Goal: Task Accomplishment & Management: Manage account settings

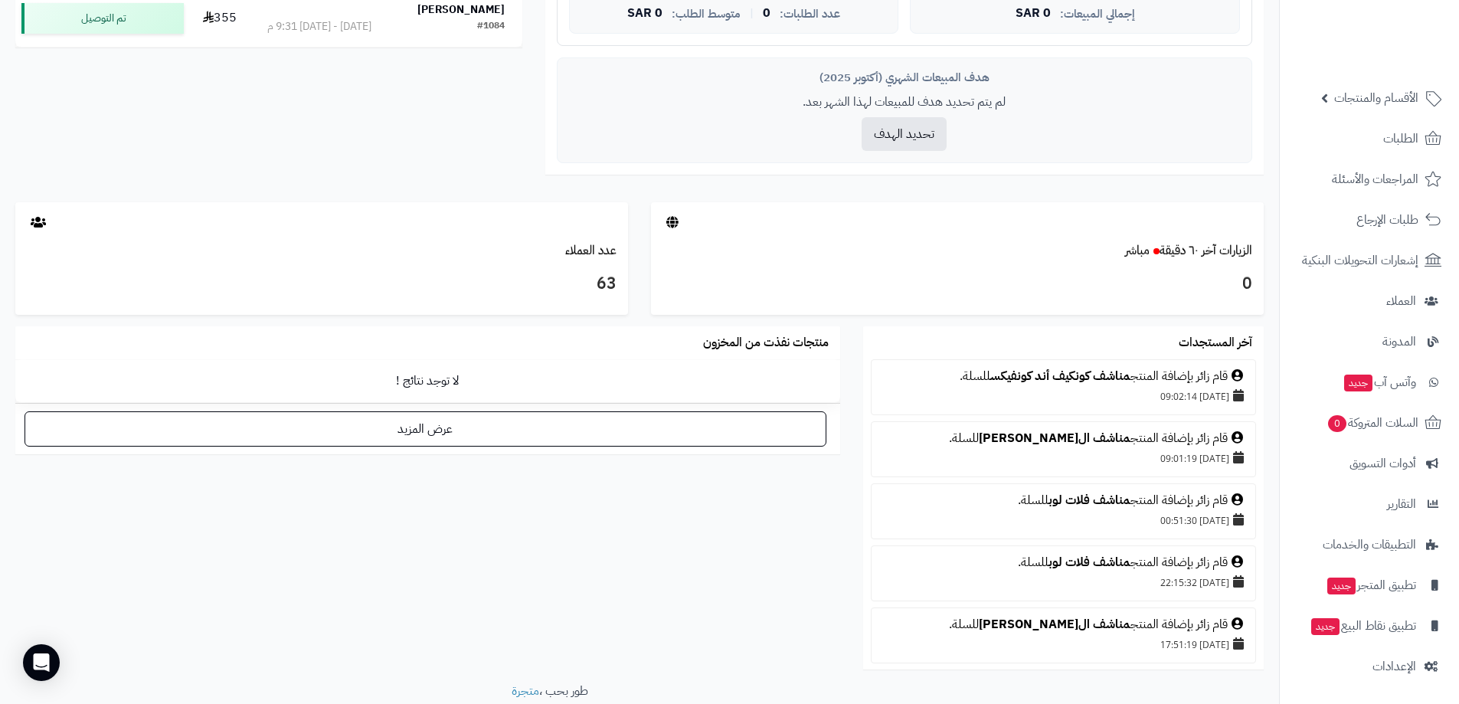
click at [722, 543] on div "آخر المستجدات قام زائر بإضافة المنتج مناشف كونكيف أند كونفيكس للسلة. 03/10/2025…" at bounding box center [640, 504] width 1272 height 356
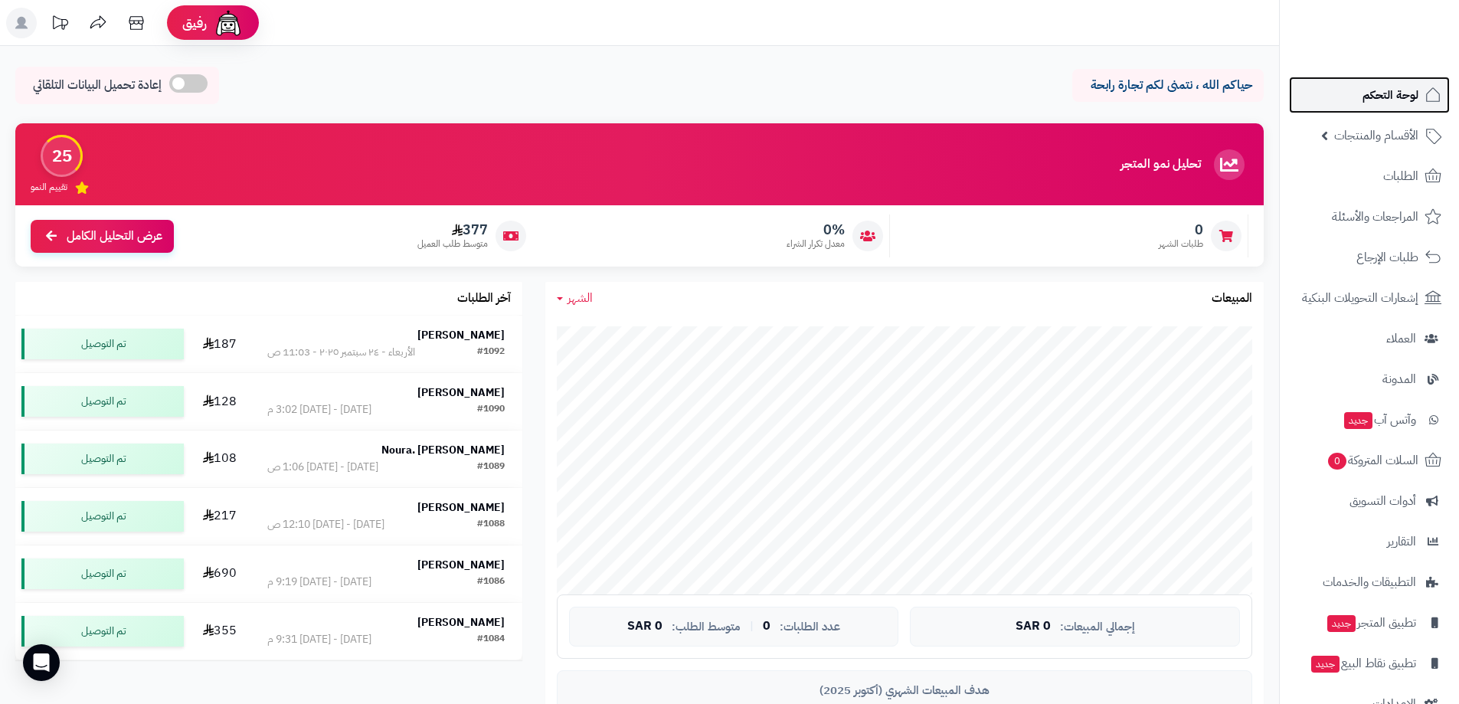
click at [1386, 97] on span "لوحة التحكم" at bounding box center [1391, 94] width 56 height 21
click at [1392, 95] on span "لوحة التحكم" at bounding box center [1391, 94] width 56 height 21
click at [1394, 93] on span "لوحة التحكم" at bounding box center [1391, 94] width 56 height 21
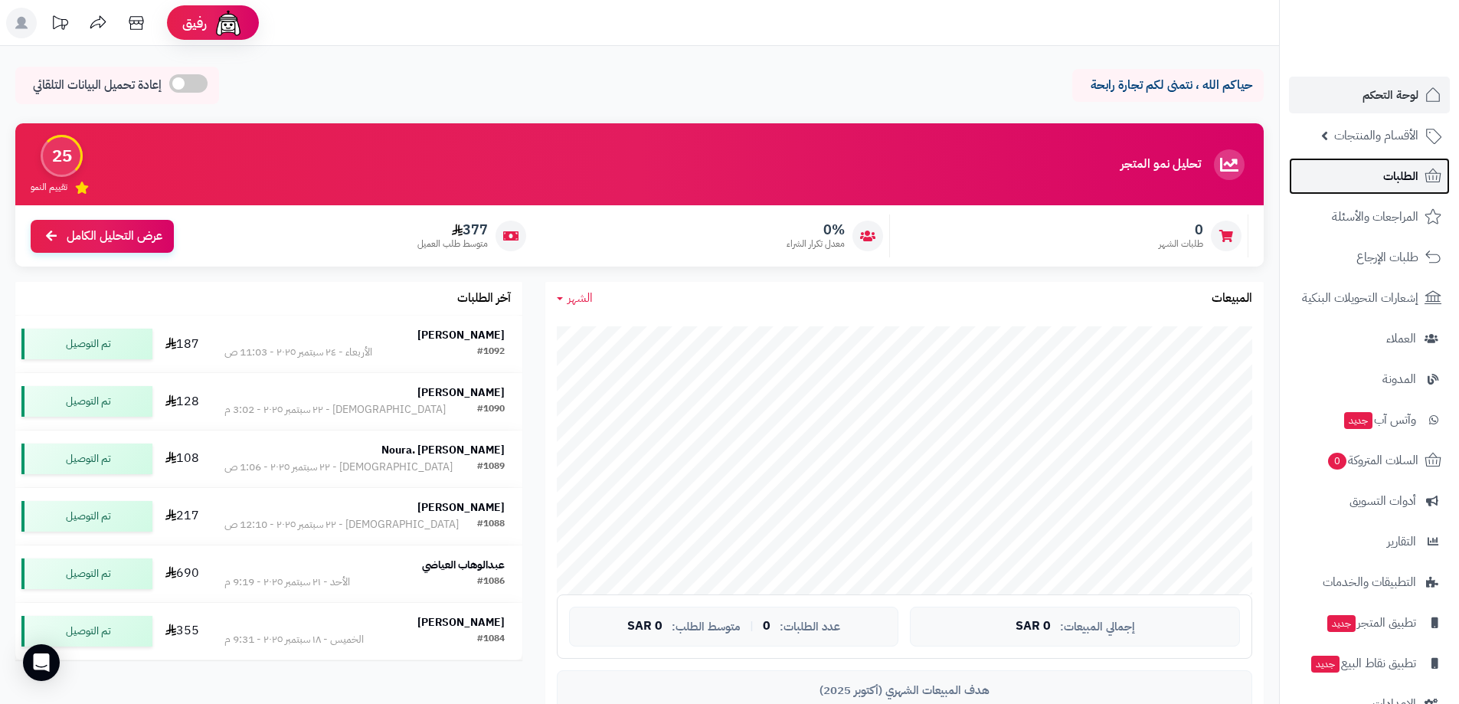
click at [1406, 170] on span "الطلبات" at bounding box center [1401, 175] width 35 height 21
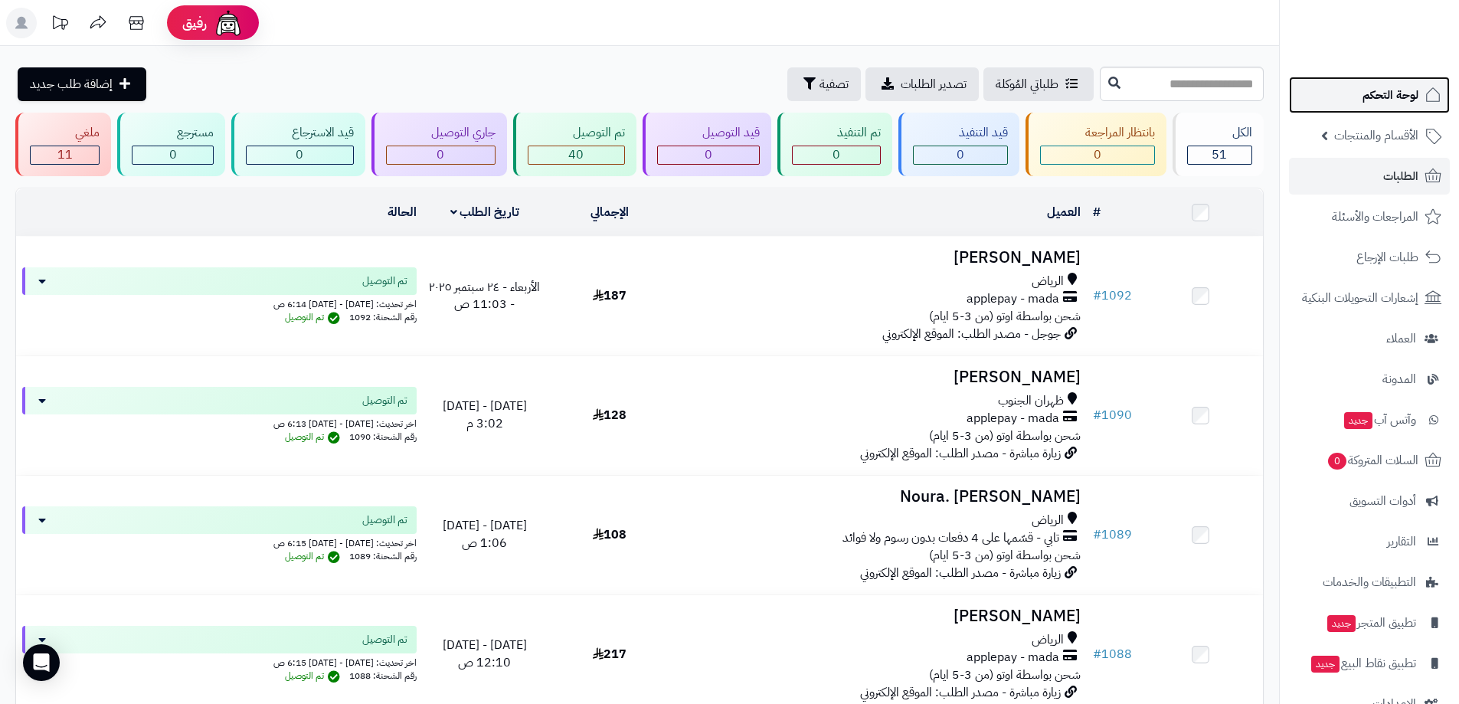
click at [1388, 97] on span "لوحة التحكم" at bounding box center [1391, 94] width 56 height 21
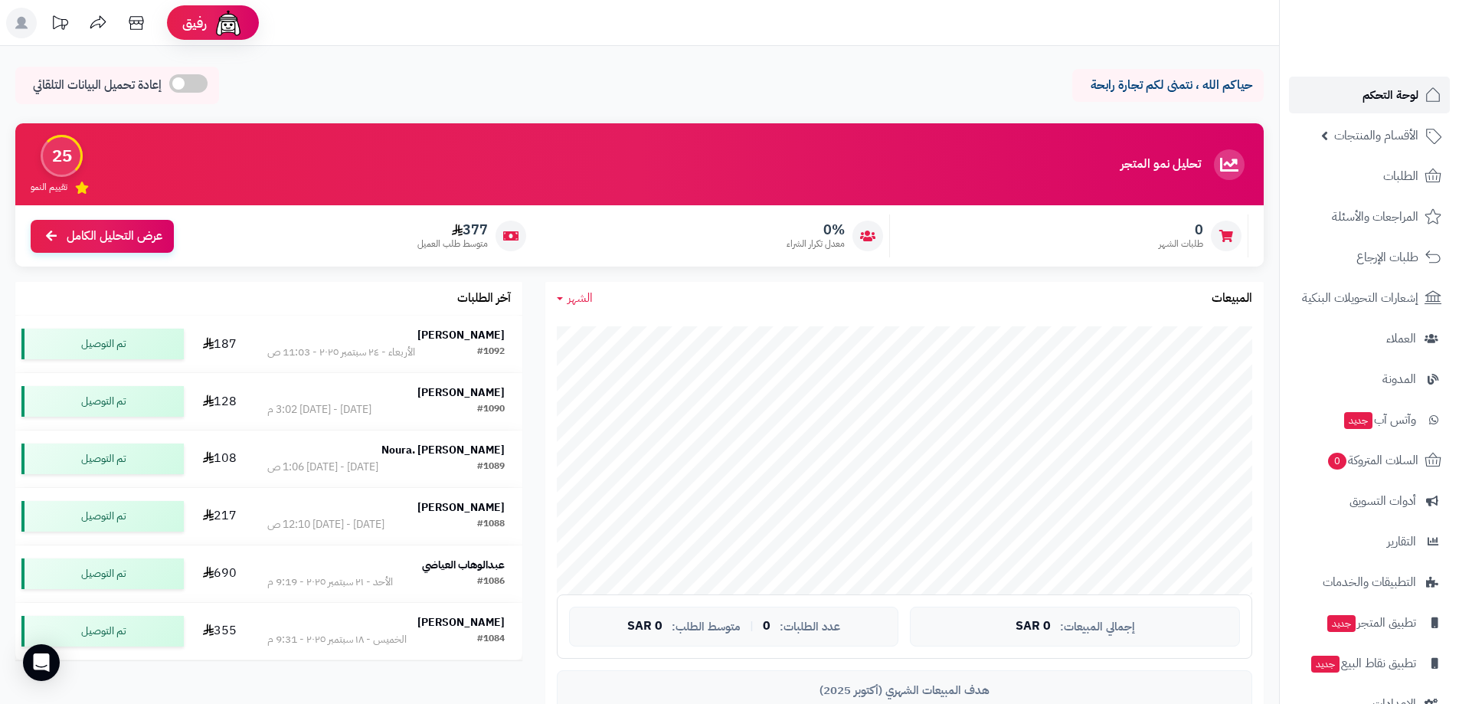
click at [1390, 97] on span "لوحة التحكم" at bounding box center [1391, 94] width 56 height 21
click at [1377, 97] on span "لوحة التحكم" at bounding box center [1391, 94] width 56 height 21
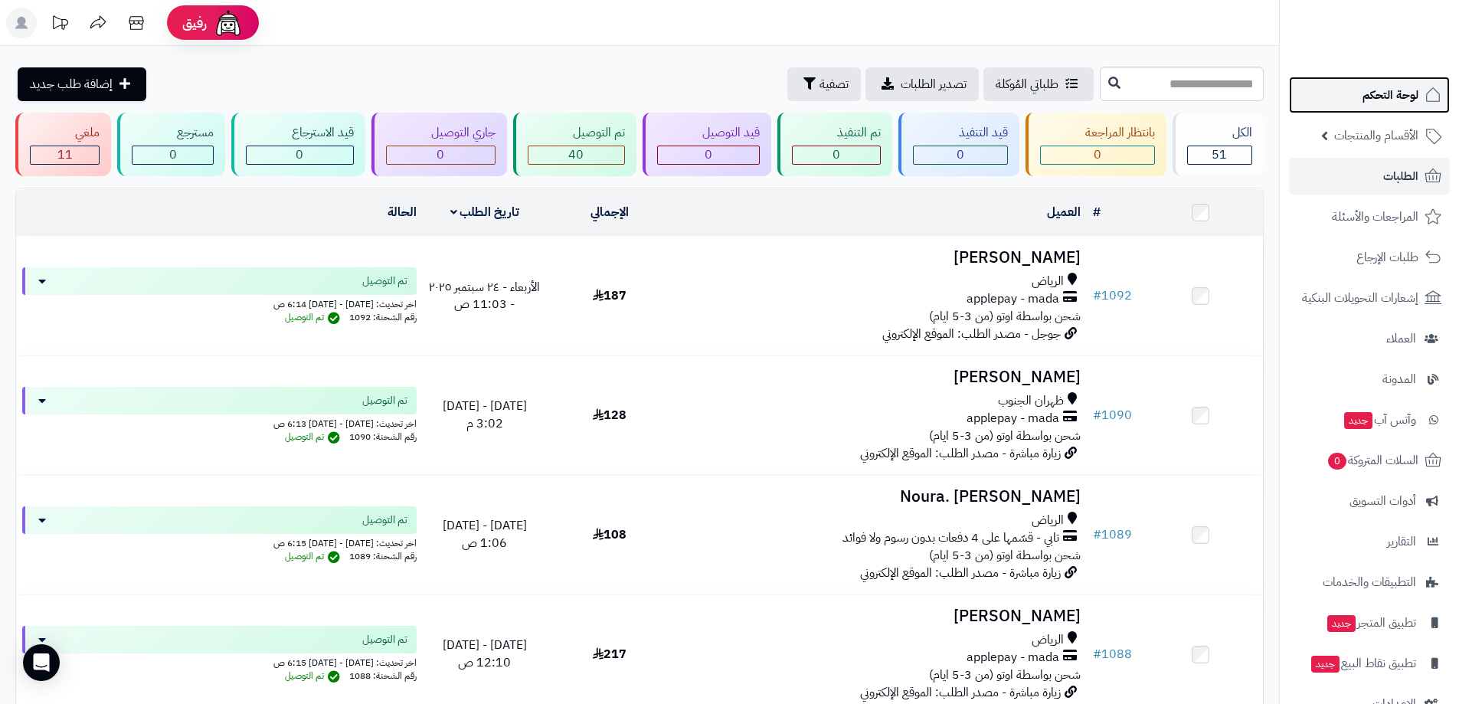
click at [1390, 97] on span "لوحة التحكم" at bounding box center [1391, 94] width 56 height 21
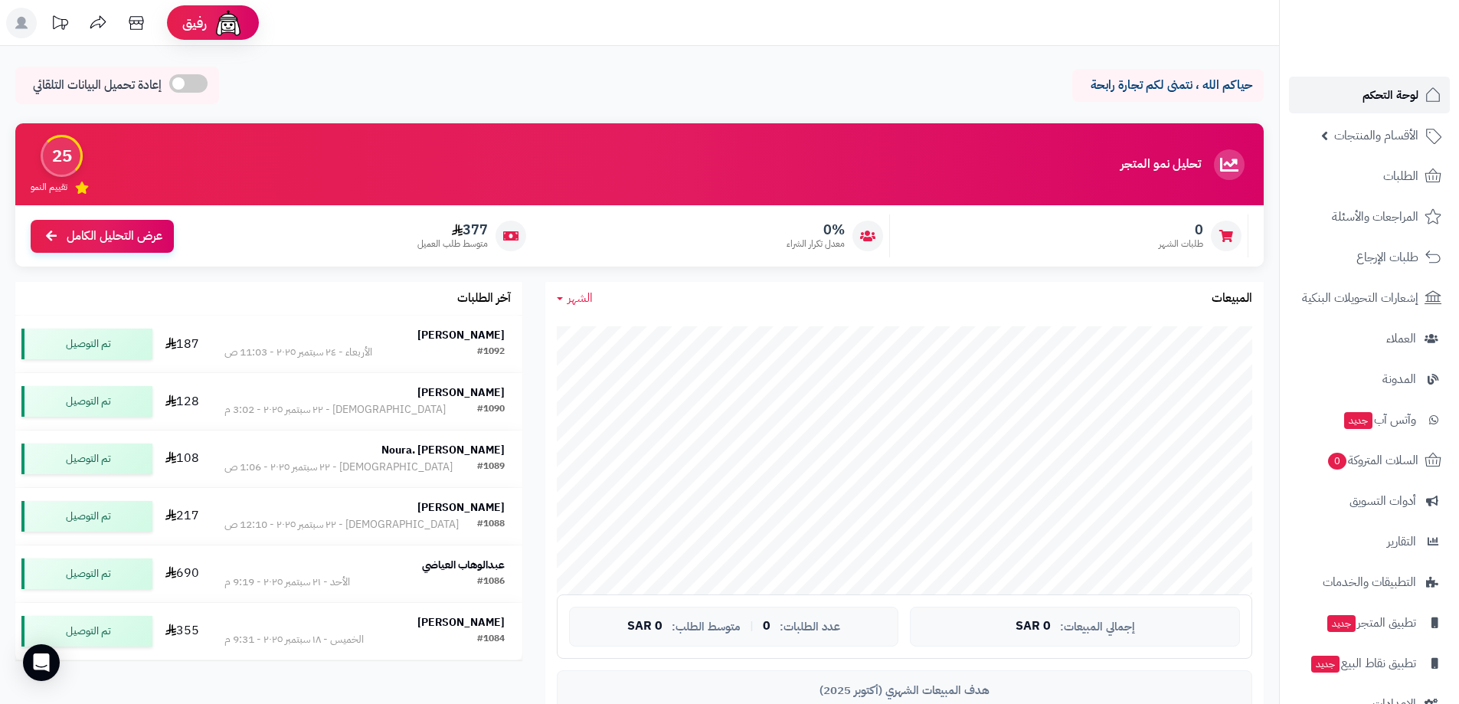
click at [1382, 95] on span "لوحة التحكم" at bounding box center [1391, 94] width 56 height 21
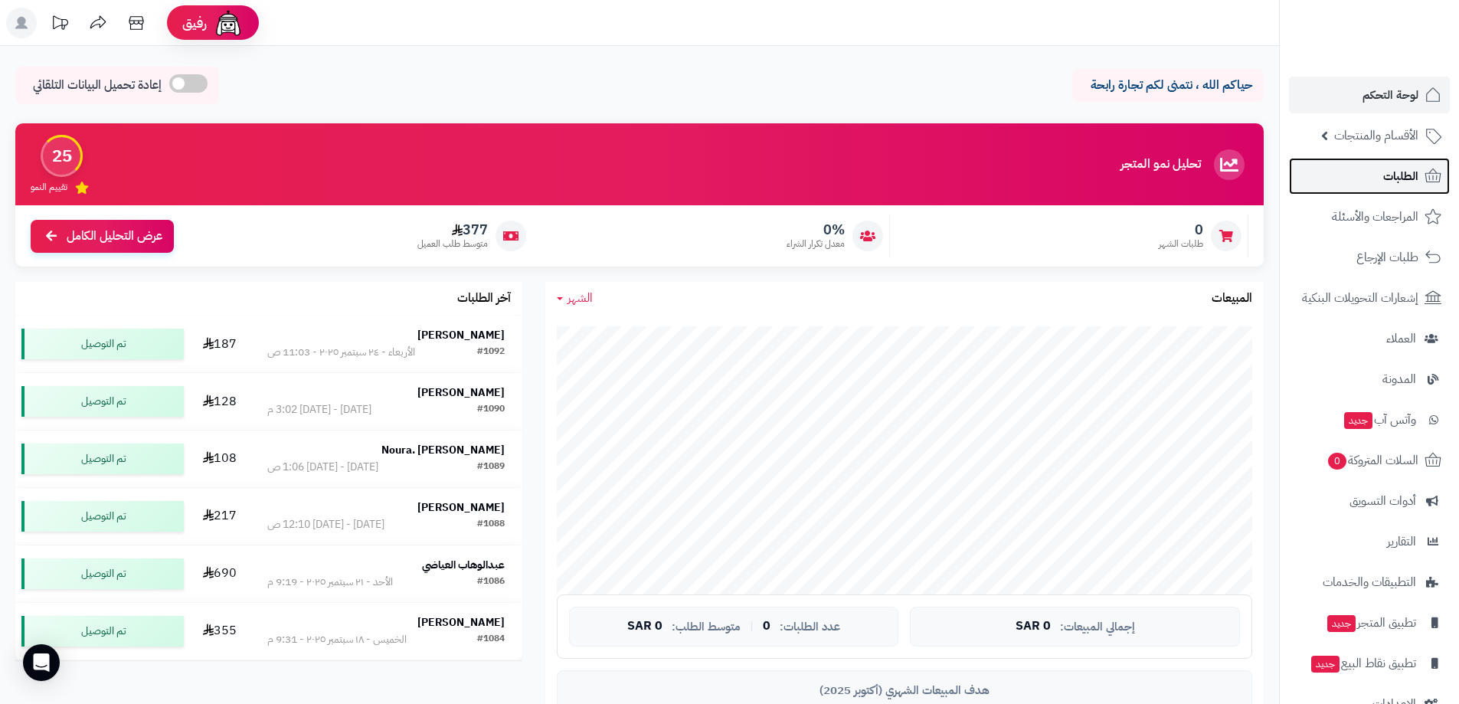
click at [1402, 178] on span "الطلبات" at bounding box center [1401, 175] width 35 height 21
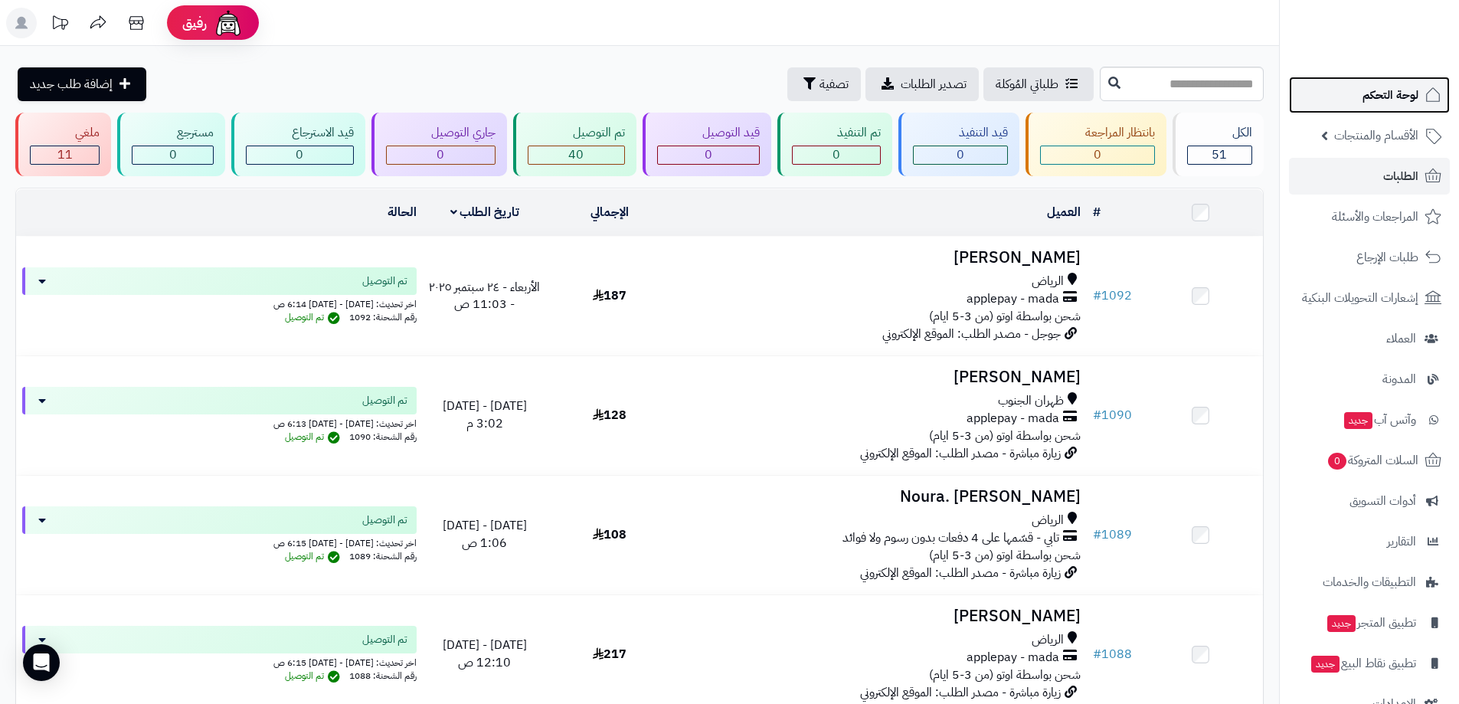
click at [1394, 96] on span "لوحة التحكم" at bounding box center [1391, 94] width 56 height 21
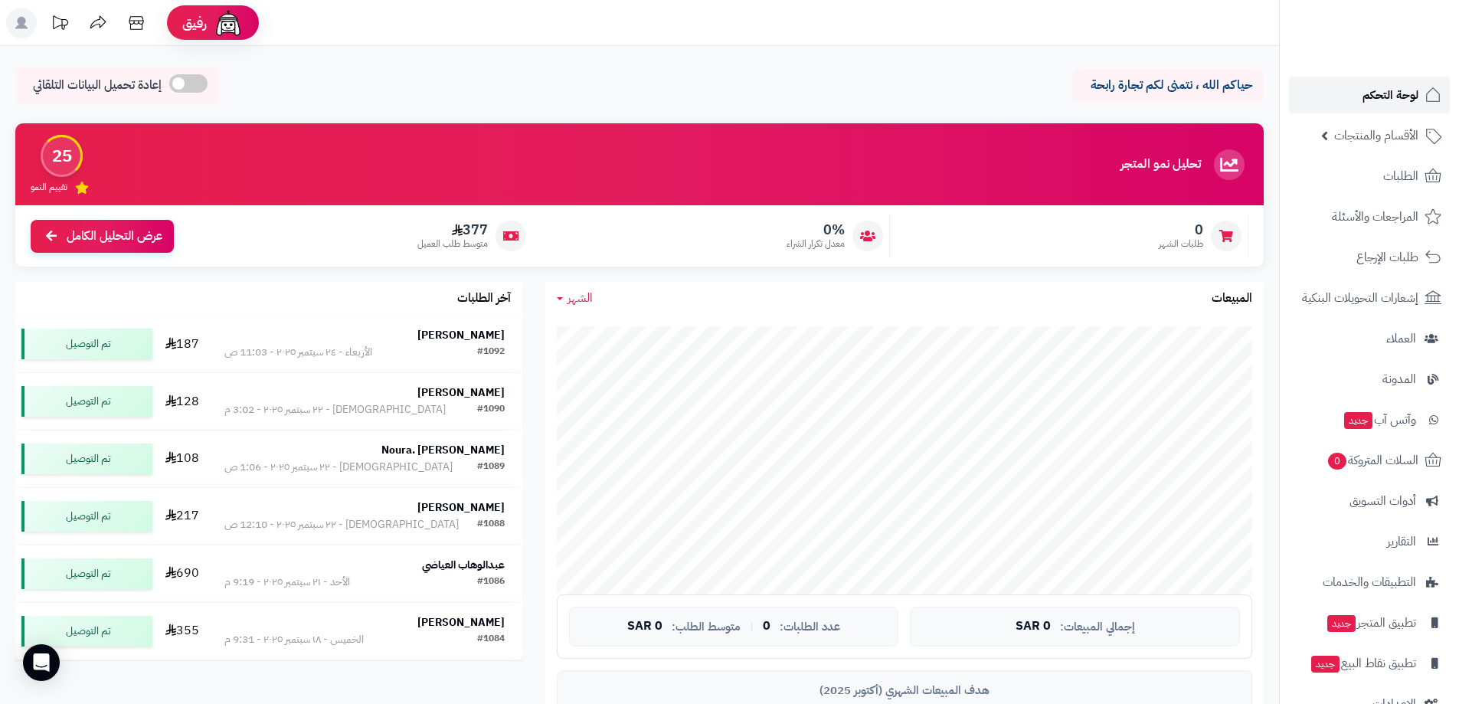
click at [1388, 92] on span "لوحة التحكم" at bounding box center [1391, 94] width 56 height 21
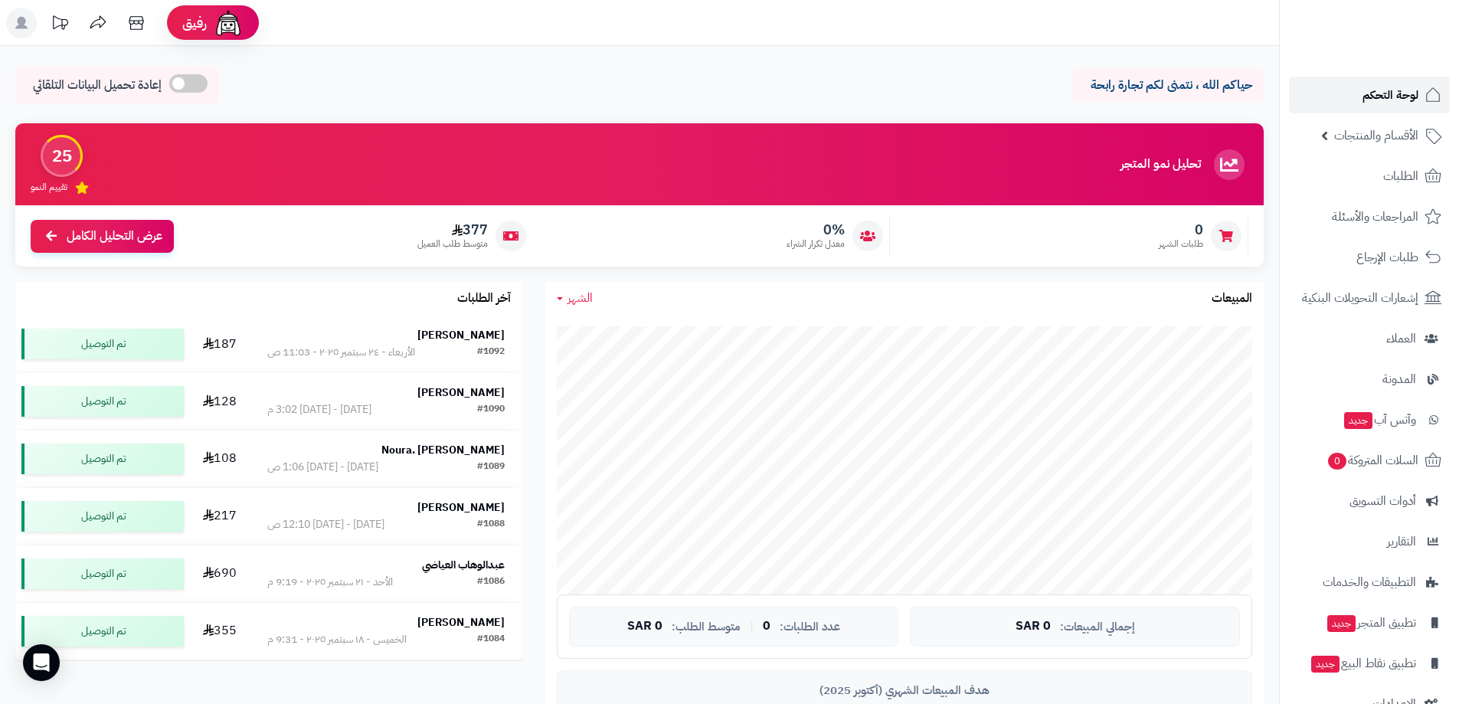
click at [1351, 87] on link "لوحة التحكم" at bounding box center [1369, 95] width 161 height 37
click at [1393, 92] on span "لوحة التحكم" at bounding box center [1391, 94] width 56 height 21
click at [1388, 100] on span "لوحة التحكم" at bounding box center [1391, 94] width 56 height 21
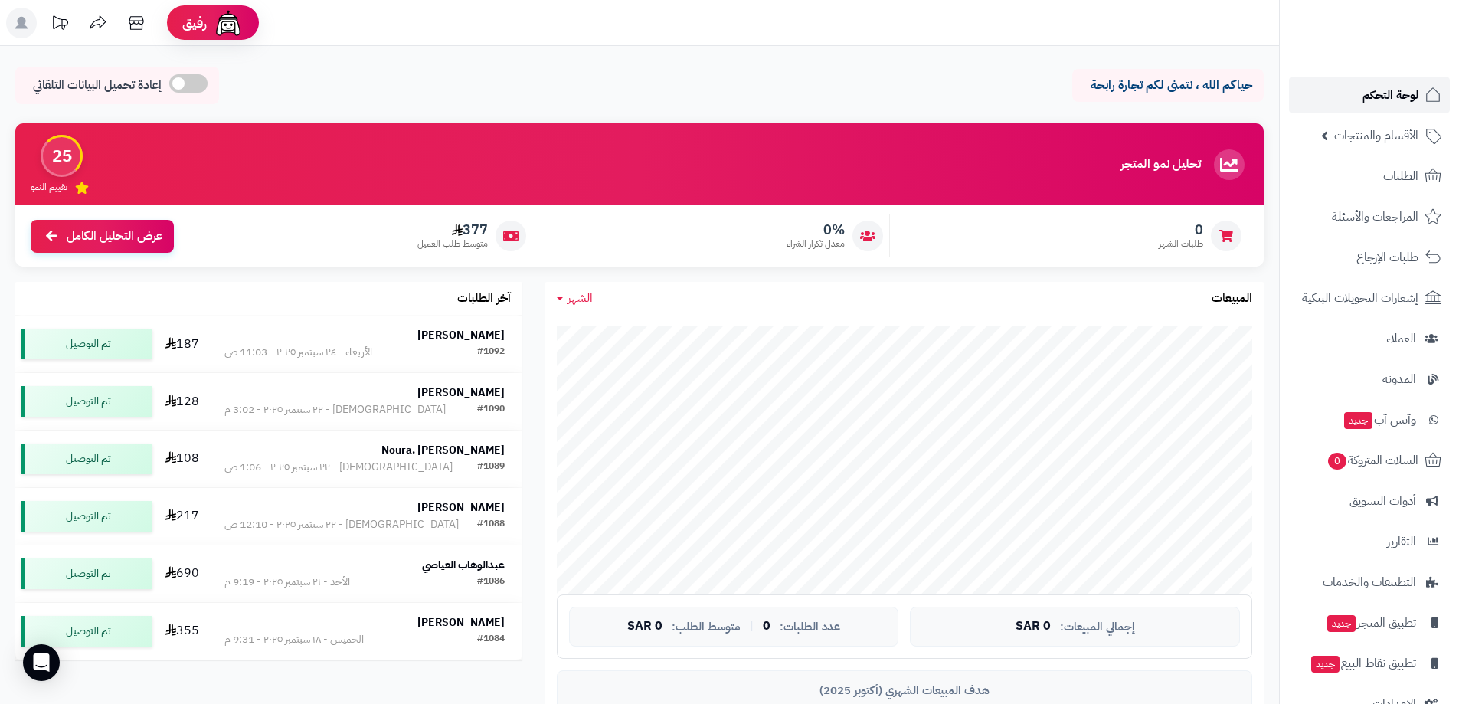
click at [1367, 95] on span "لوحة التحكم" at bounding box center [1391, 94] width 56 height 21
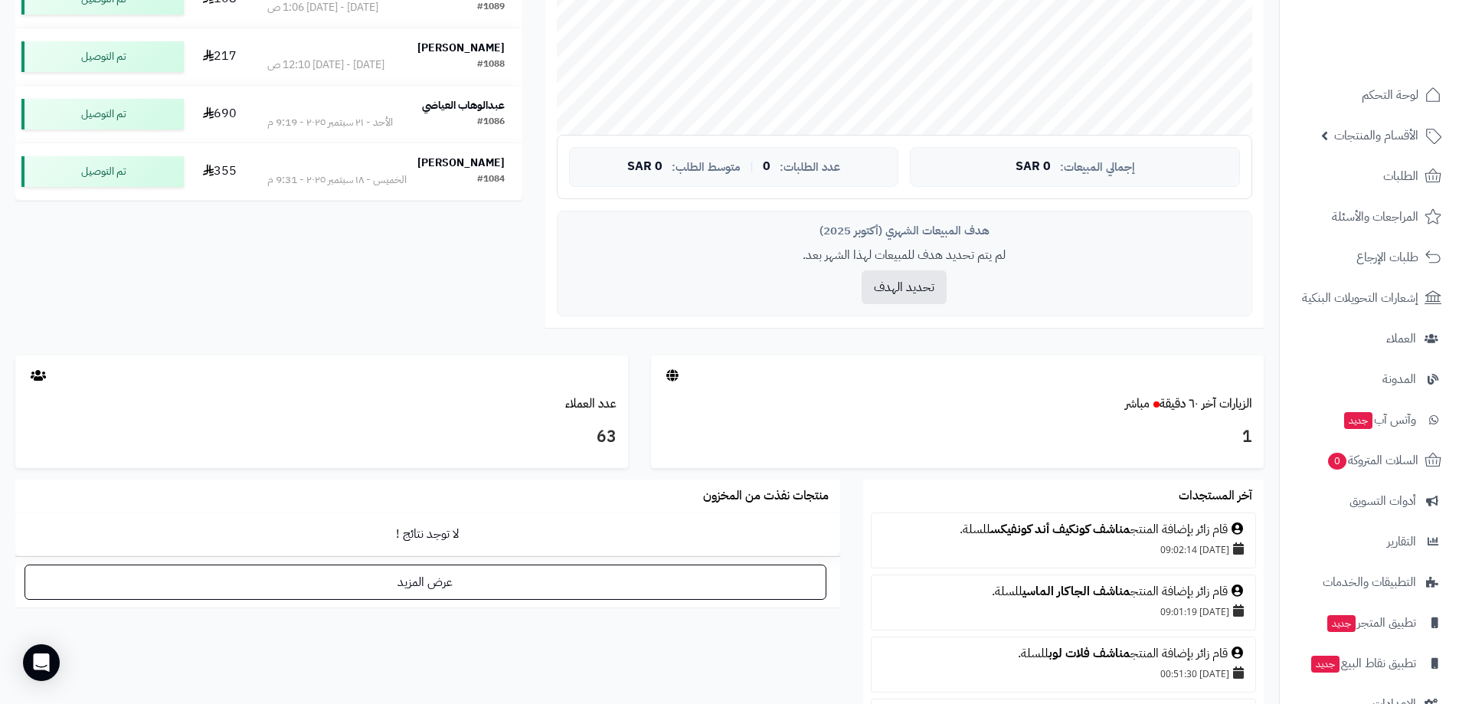
scroll to position [306, 0]
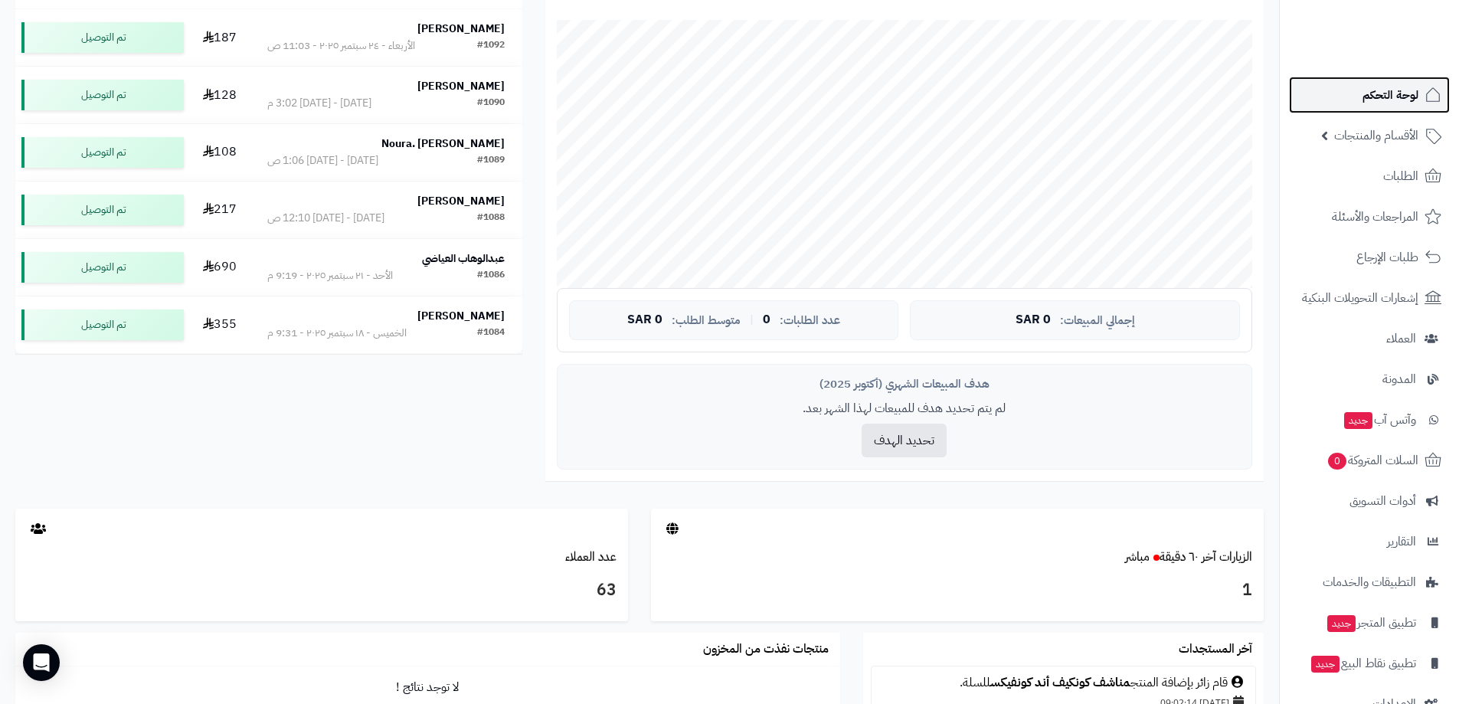
click at [1407, 90] on span "لوحة التحكم" at bounding box center [1391, 94] width 56 height 21
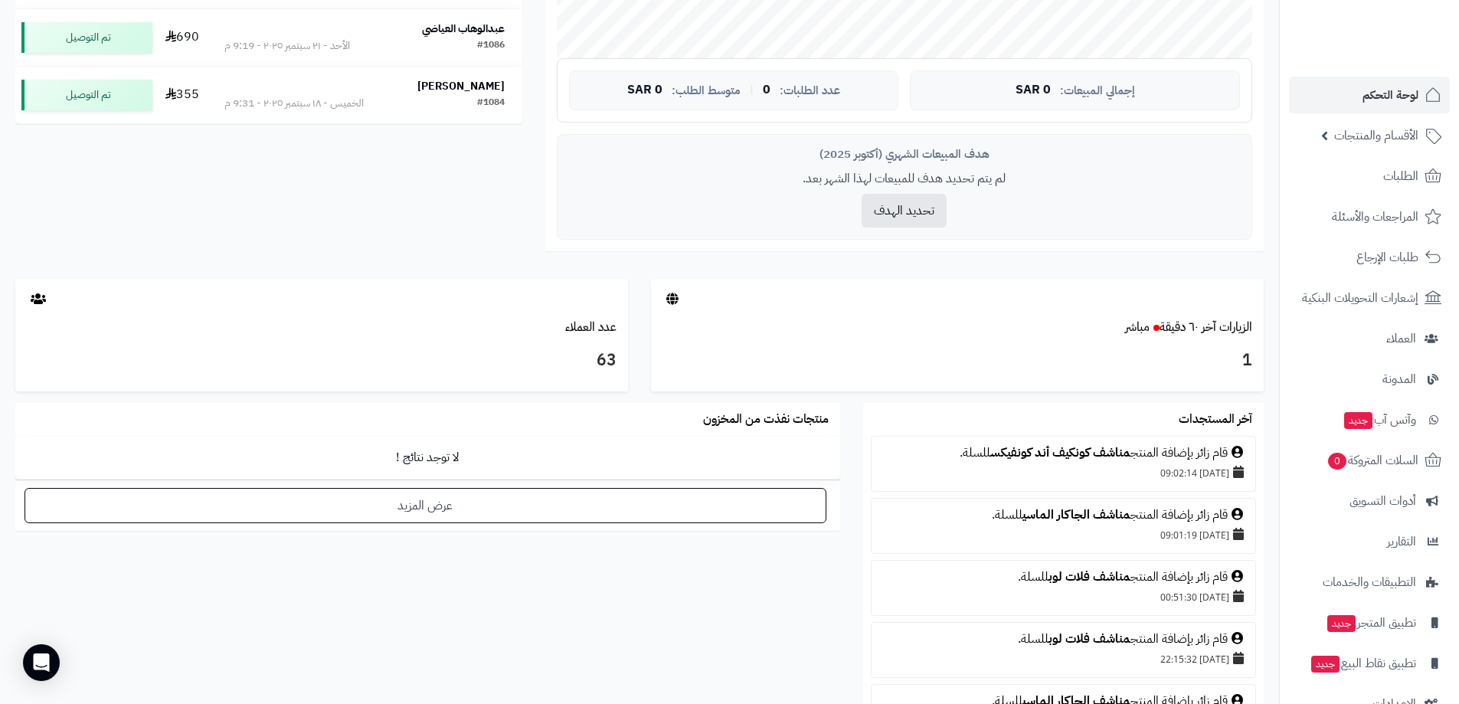
scroll to position [699, 0]
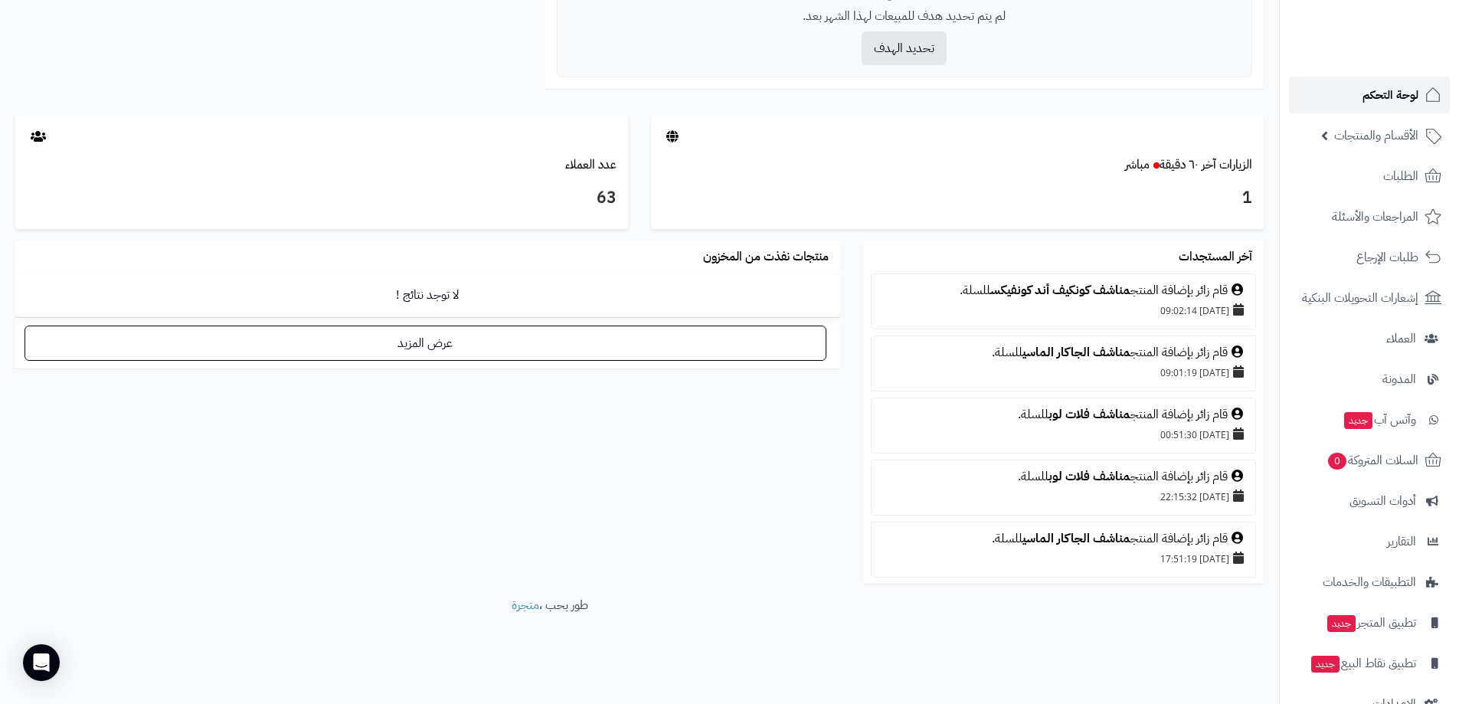
click at [1385, 97] on span "لوحة التحكم" at bounding box center [1391, 94] width 56 height 21
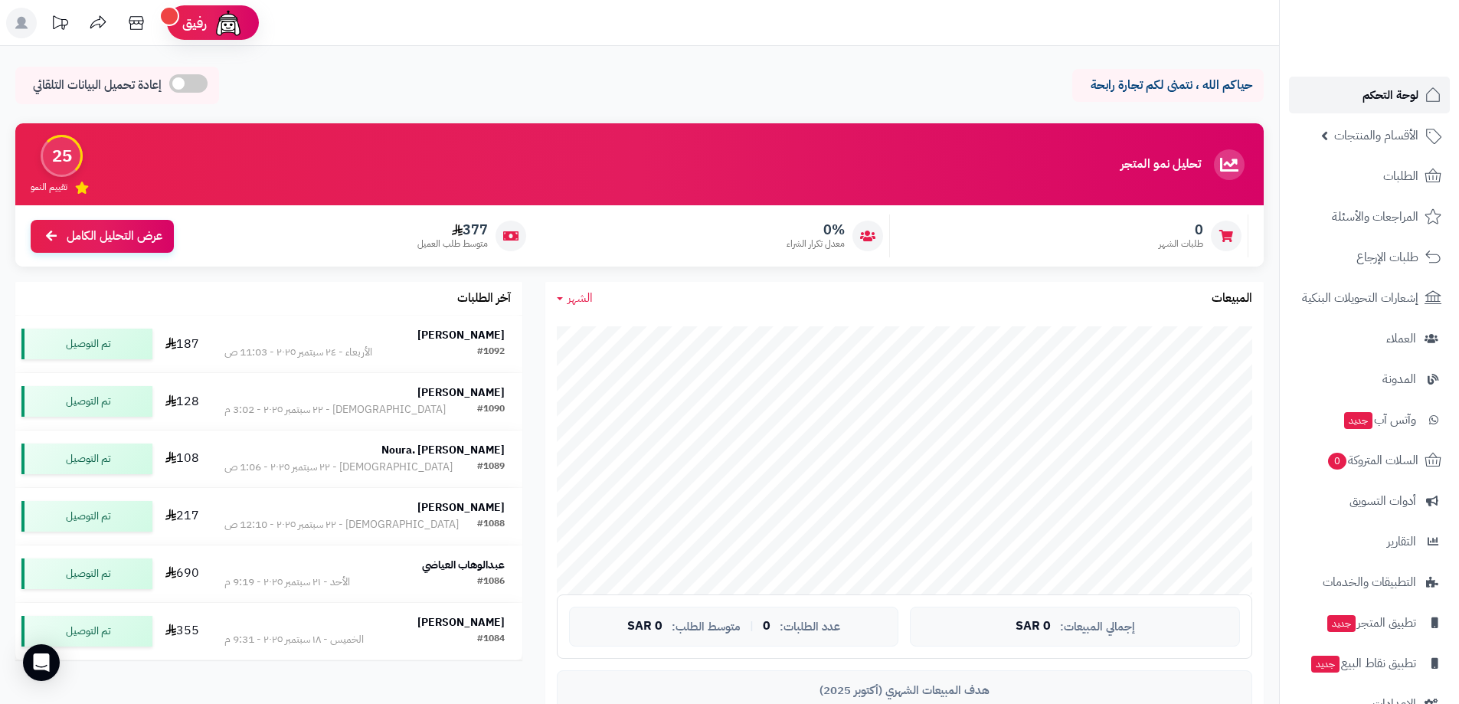
click at [1381, 100] on span "لوحة التحكم" at bounding box center [1391, 94] width 56 height 21
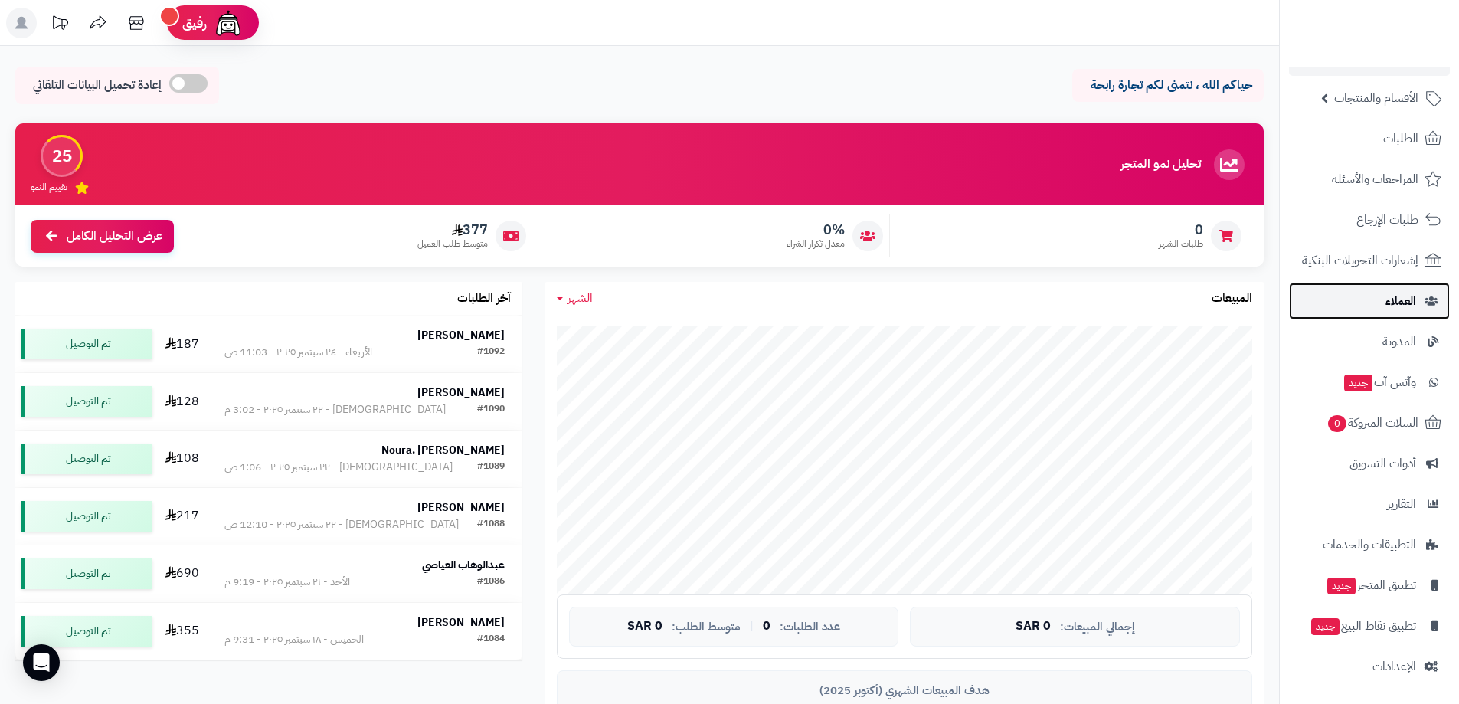
click at [1374, 297] on link "العملاء" at bounding box center [1369, 301] width 161 height 37
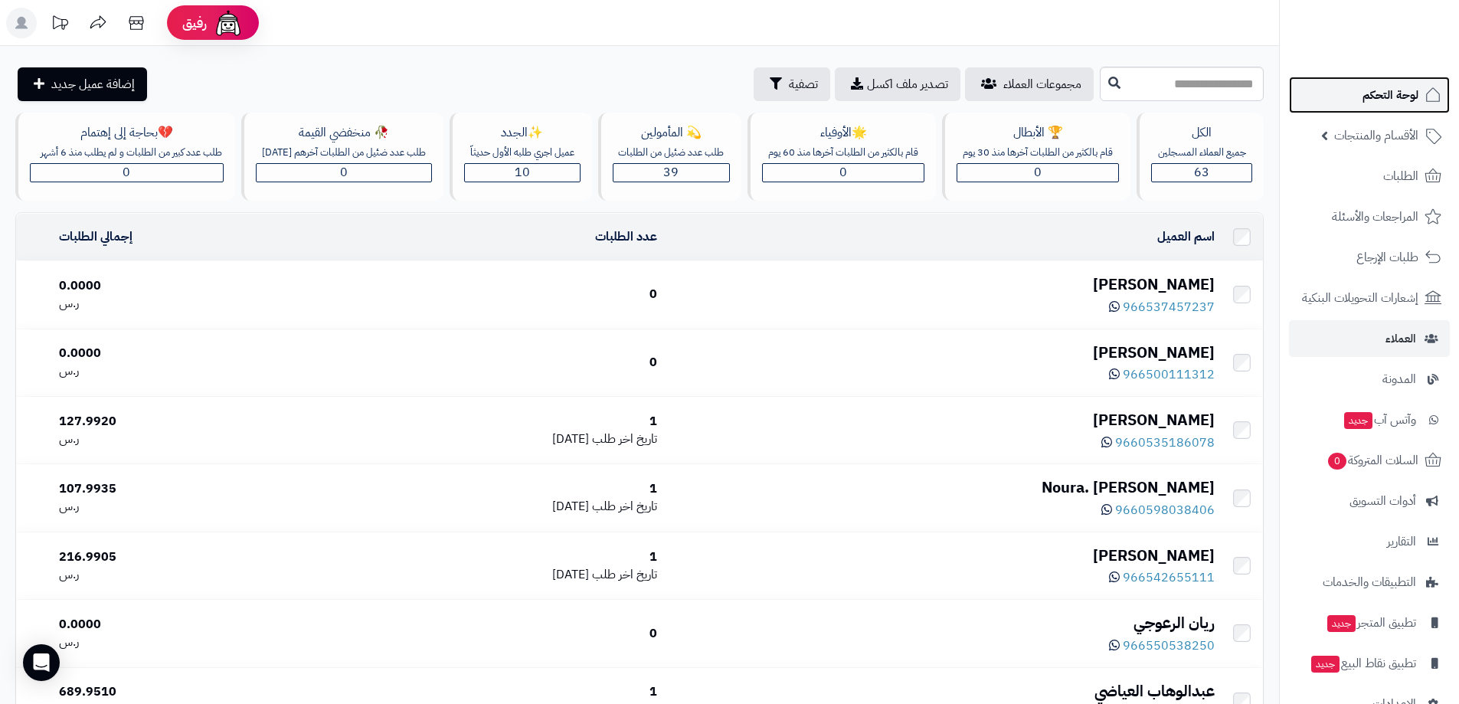
click at [1392, 99] on span "لوحة التحكم" at bounding box center [1391, 94] width 56 height 21
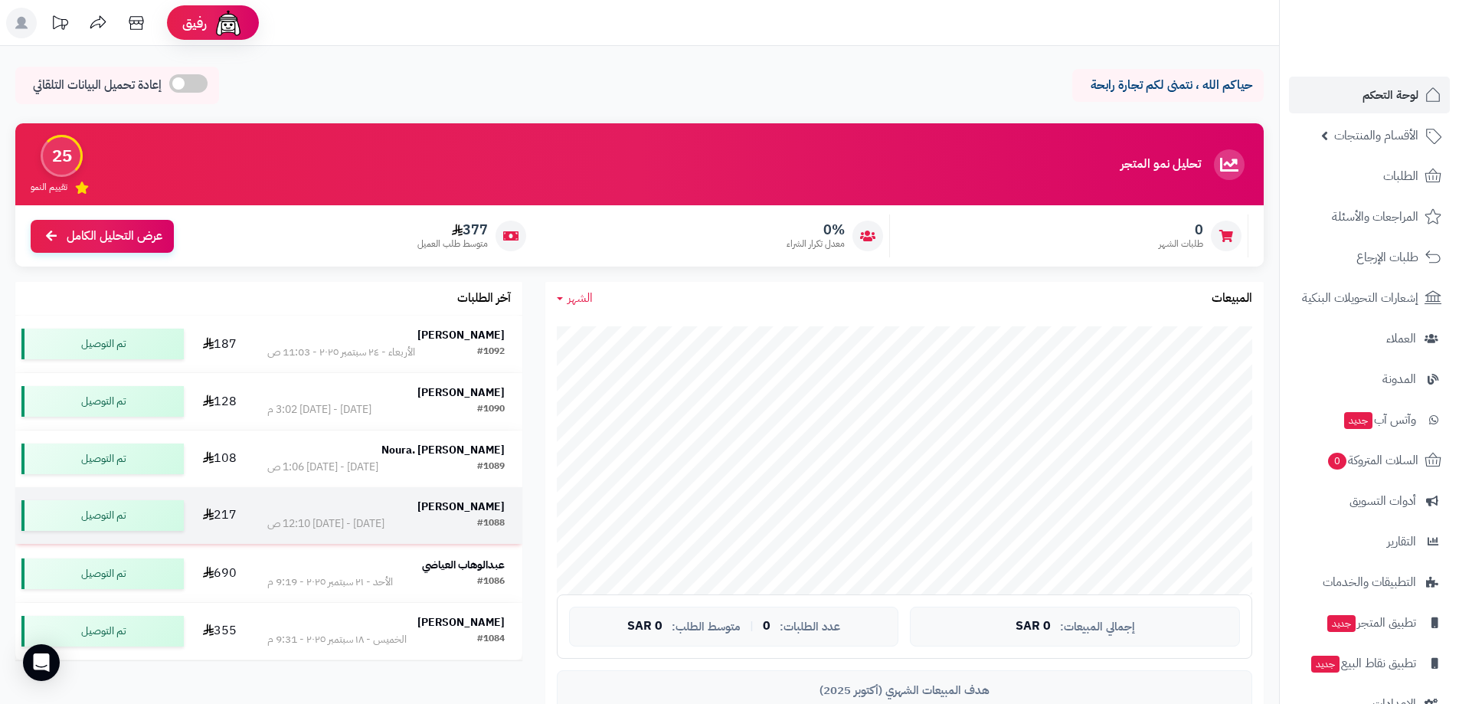
scroll to position [77, 0]
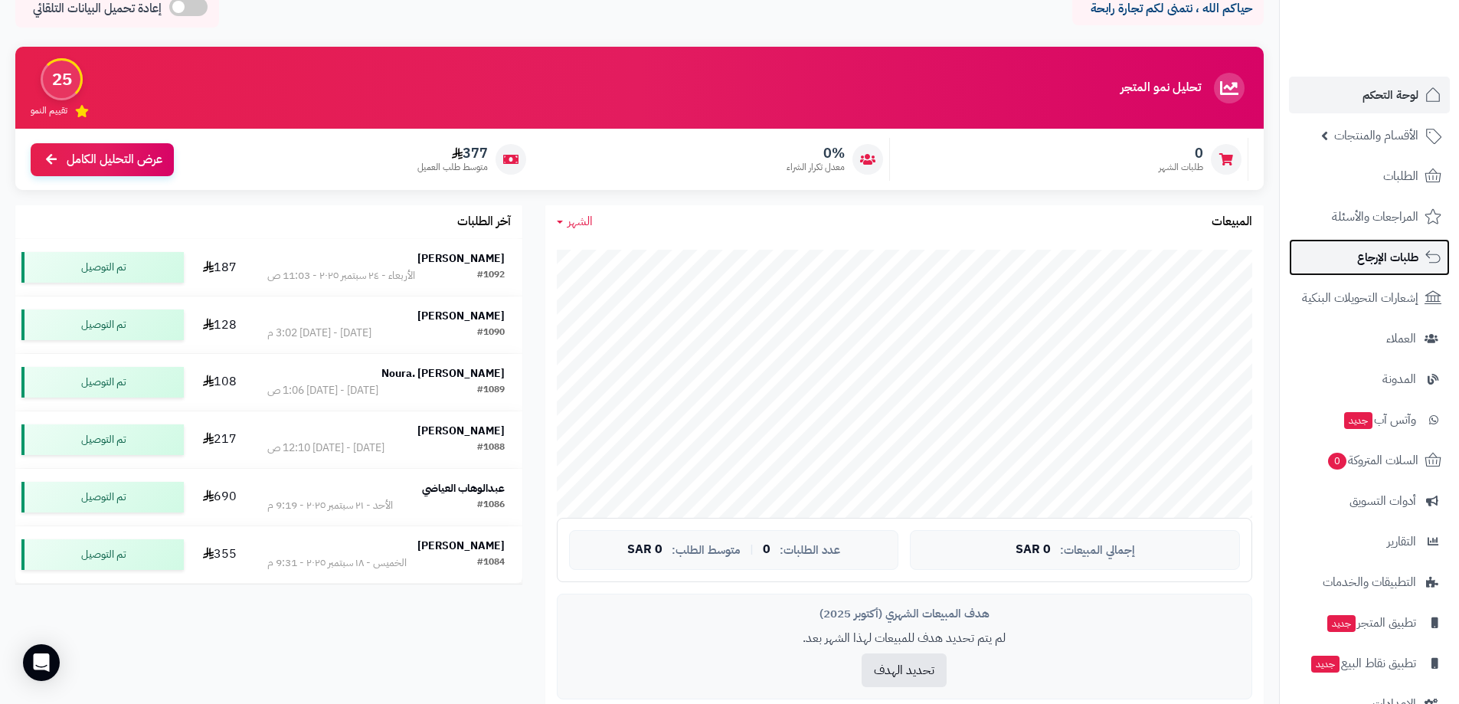
click at [1400, 257] on span "طلبات الإرجاع" at bounding box center [1387, 257] width 61 height 21
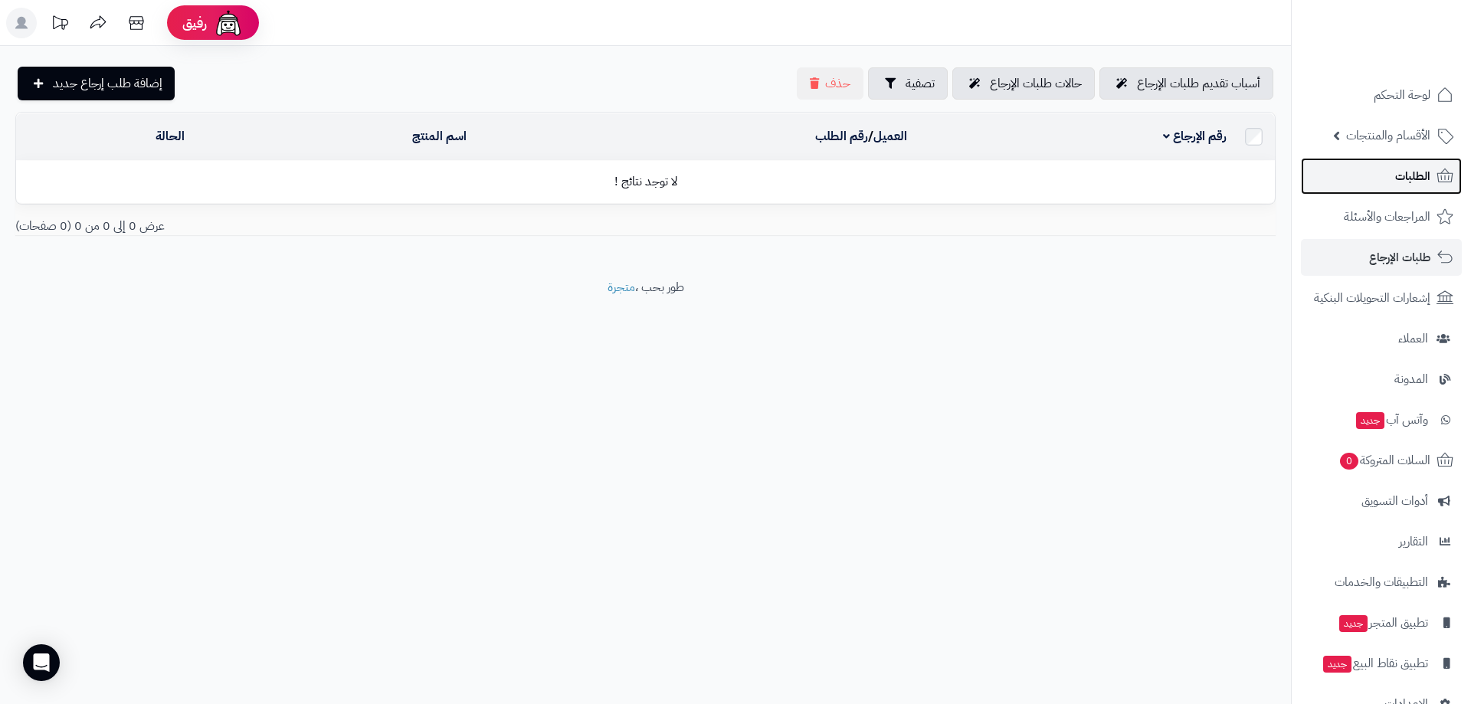
click at [1417, 176] on span "الطلبات" at bounding box center [1412, 175] width 35 height 21
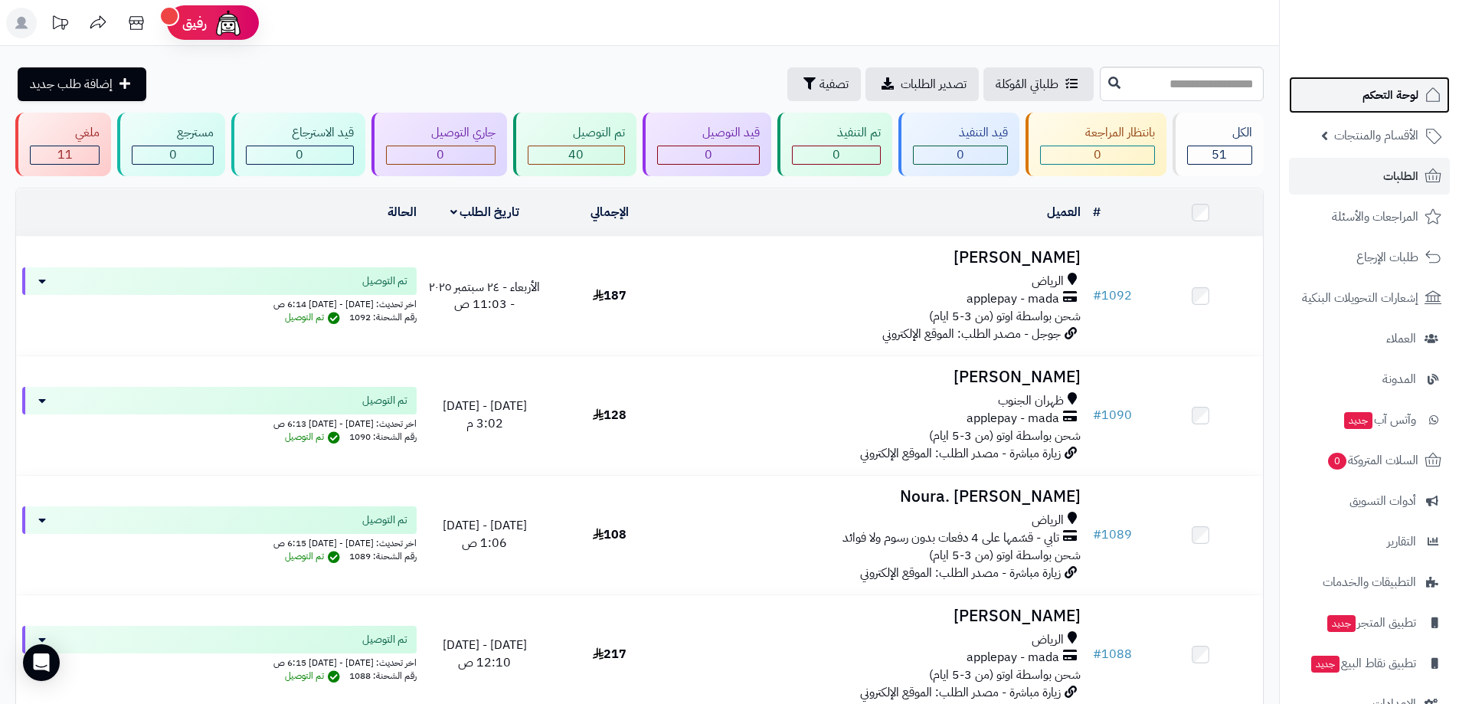
click at [1407, 91] on span "لوحة التحكم" at bounding box center [1391, 94] width 56 height 21
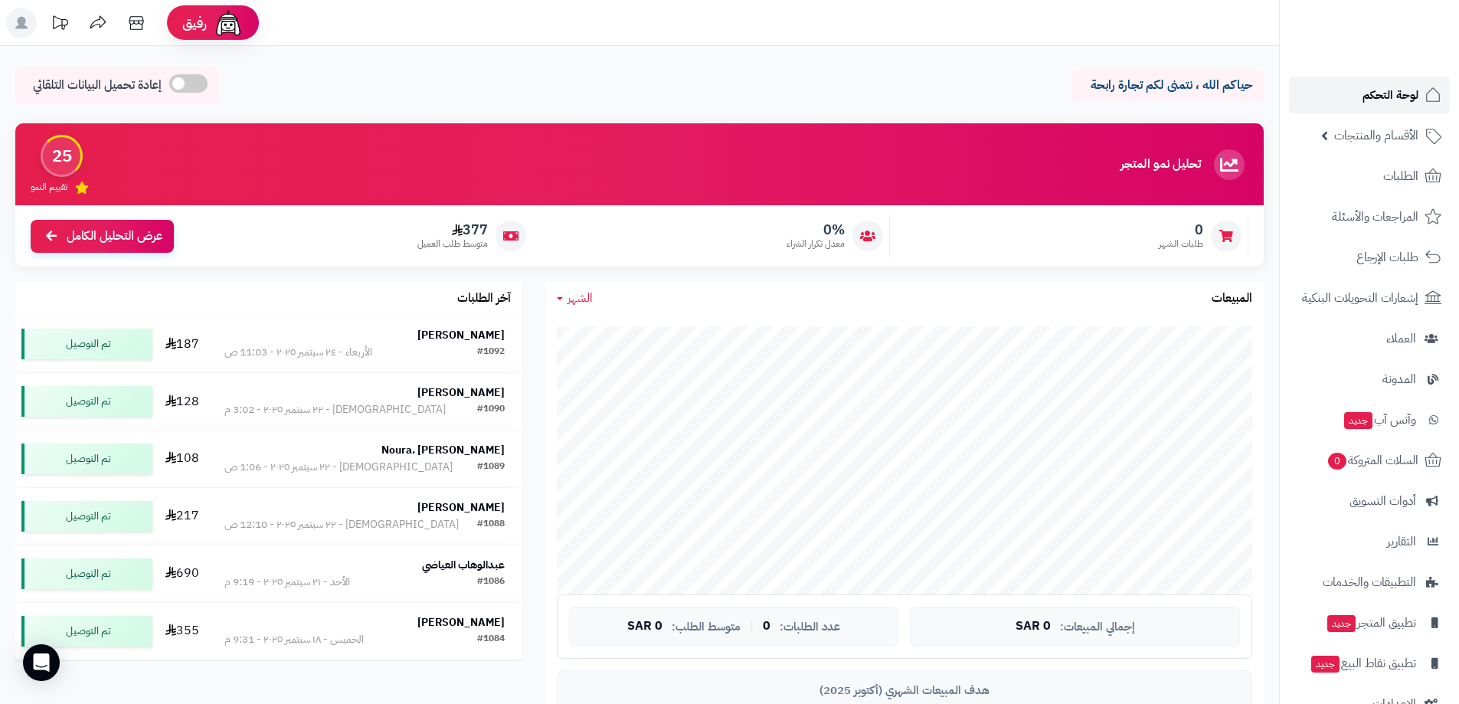
click at [1377, 97] on span "لوحة التحكم" at bounding box center [1391, 94] width 56 height 21
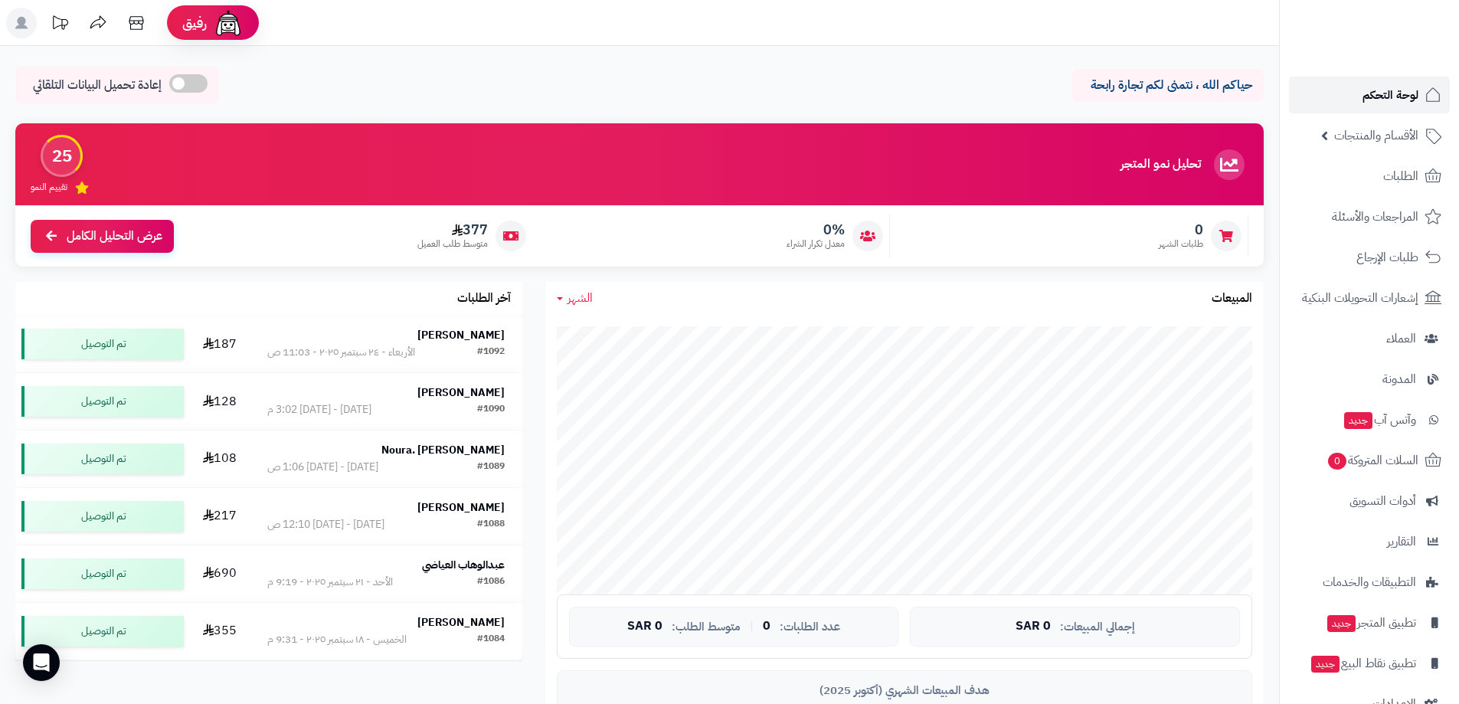
click at [1373, 101] on span "لوحة التحكم" at bounding box center [1391, 94] width 56 height 21
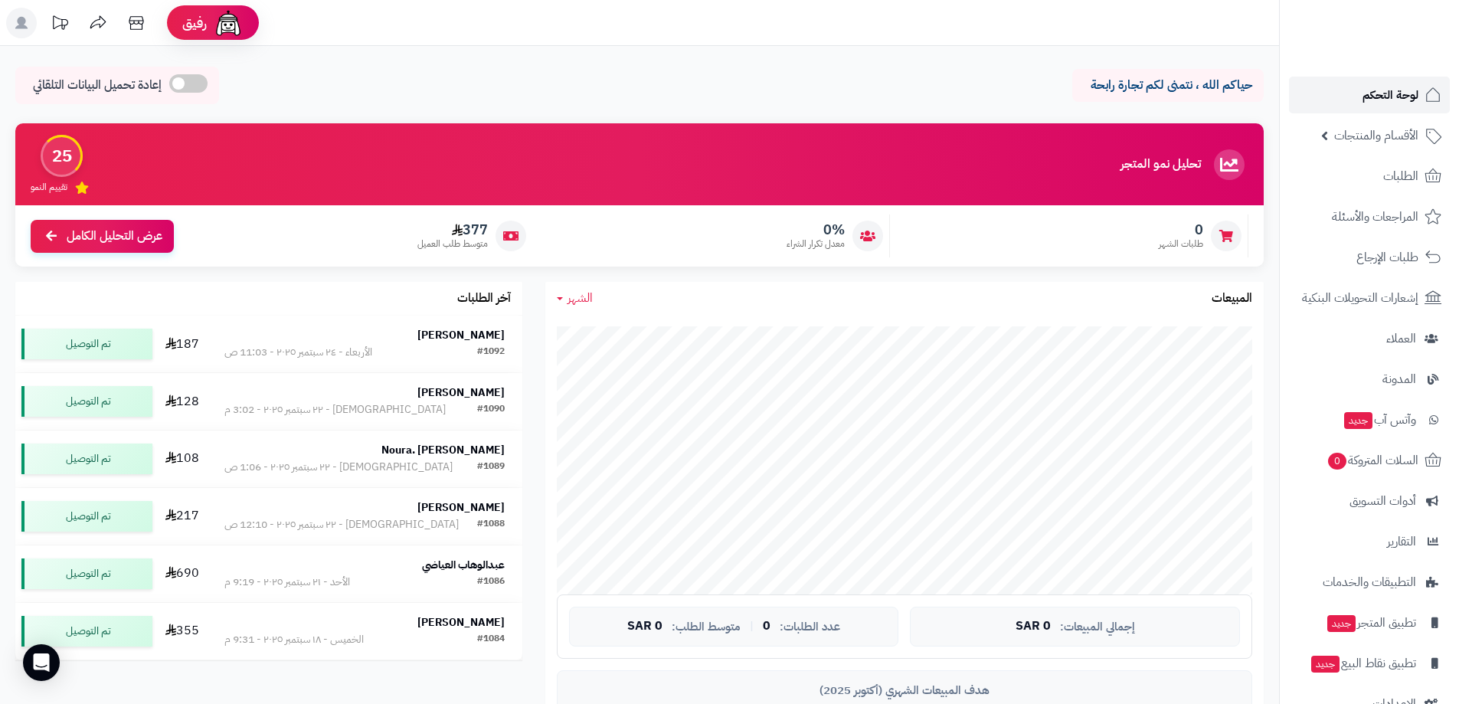
click at [1373, 101] on span "لوحة التحكم" at bounding box center [1391, 94] width 56 height 21
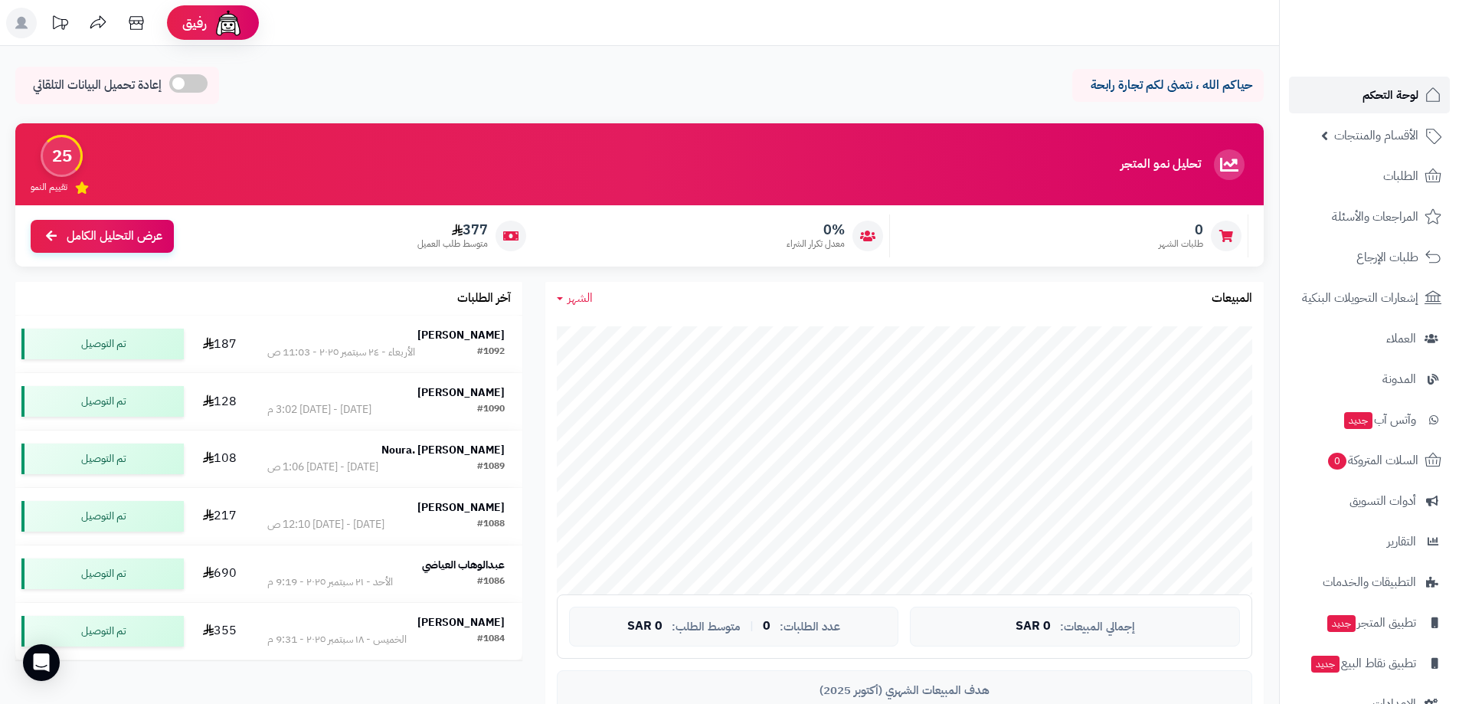
click at [1373, 101] on span "لوحة التحكم" at bounding box center [1391, 94] width 56 height 21
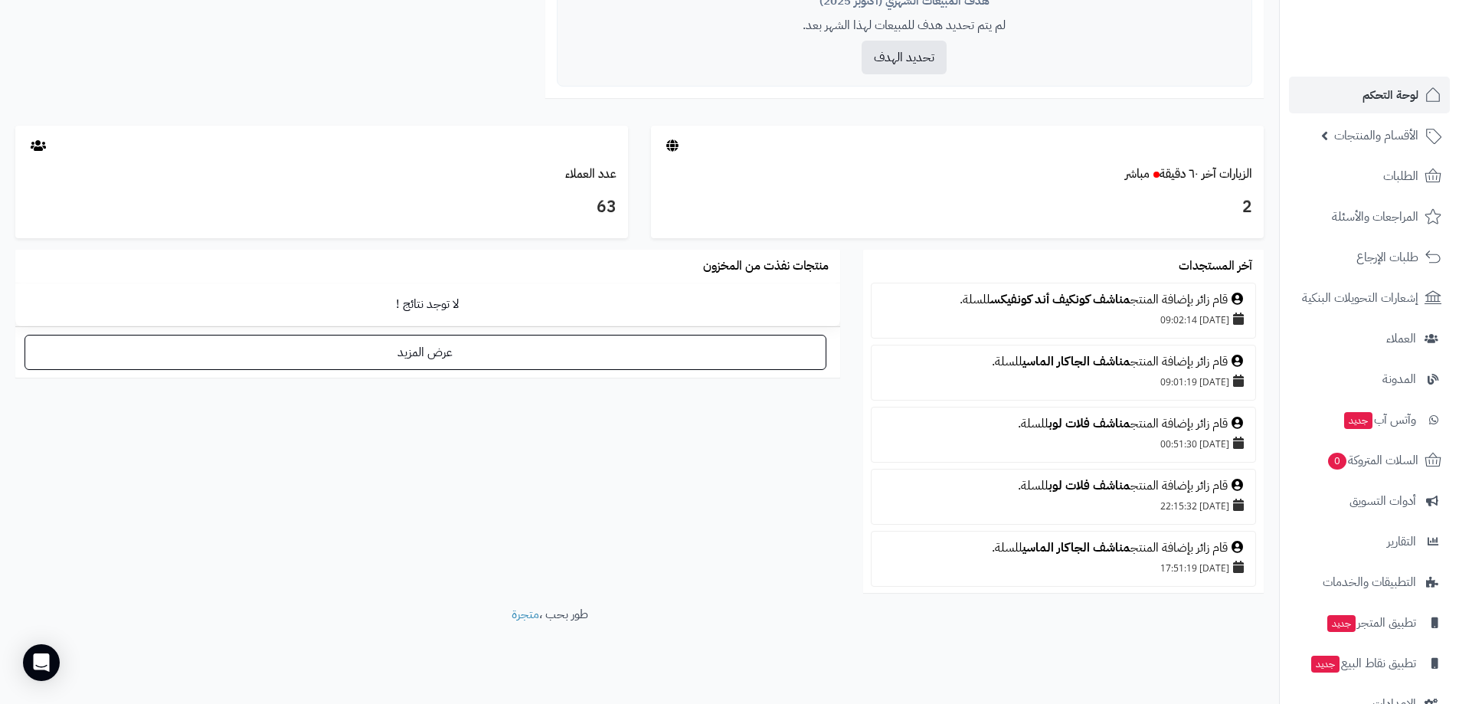
scroll to position [699, 0]
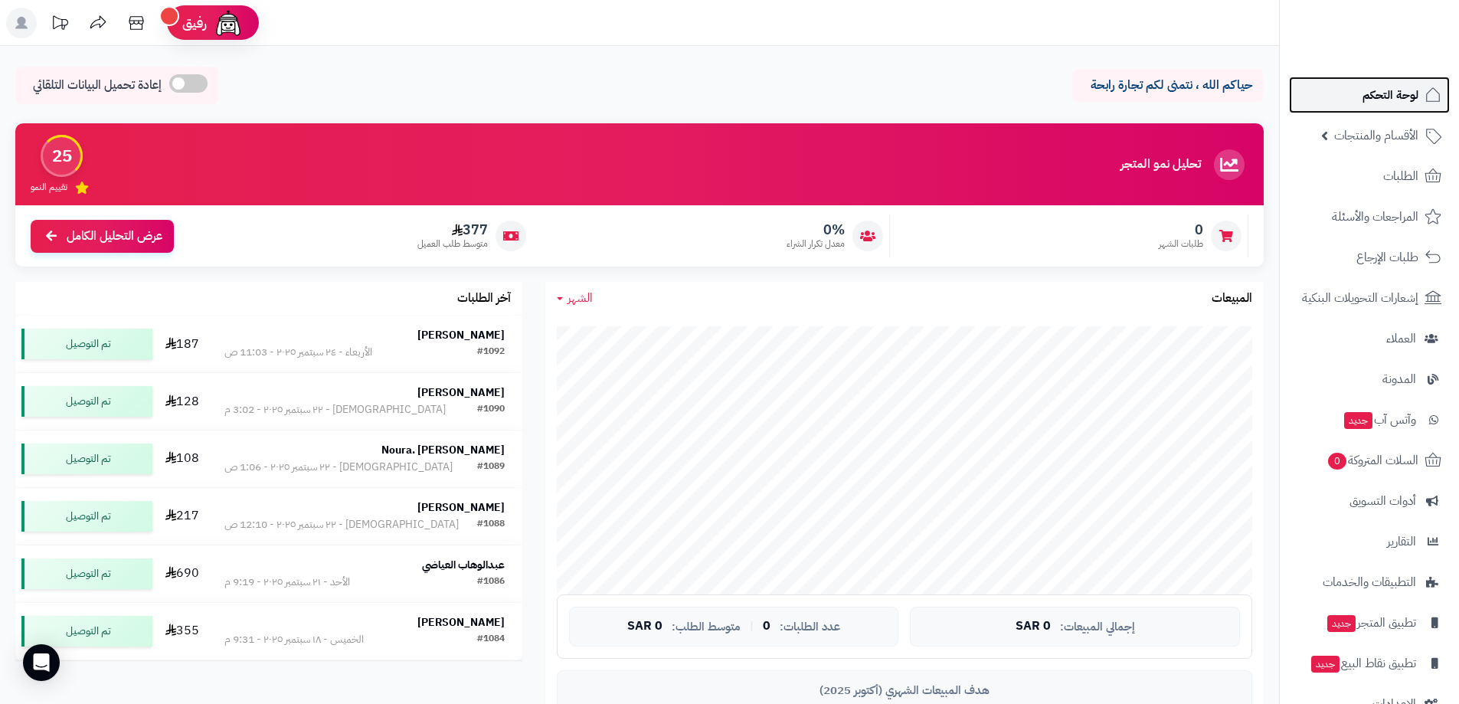
click at [1401, 85] on span "لوحة التحكم" at bounding box center [1391, 94] width 56 height 21
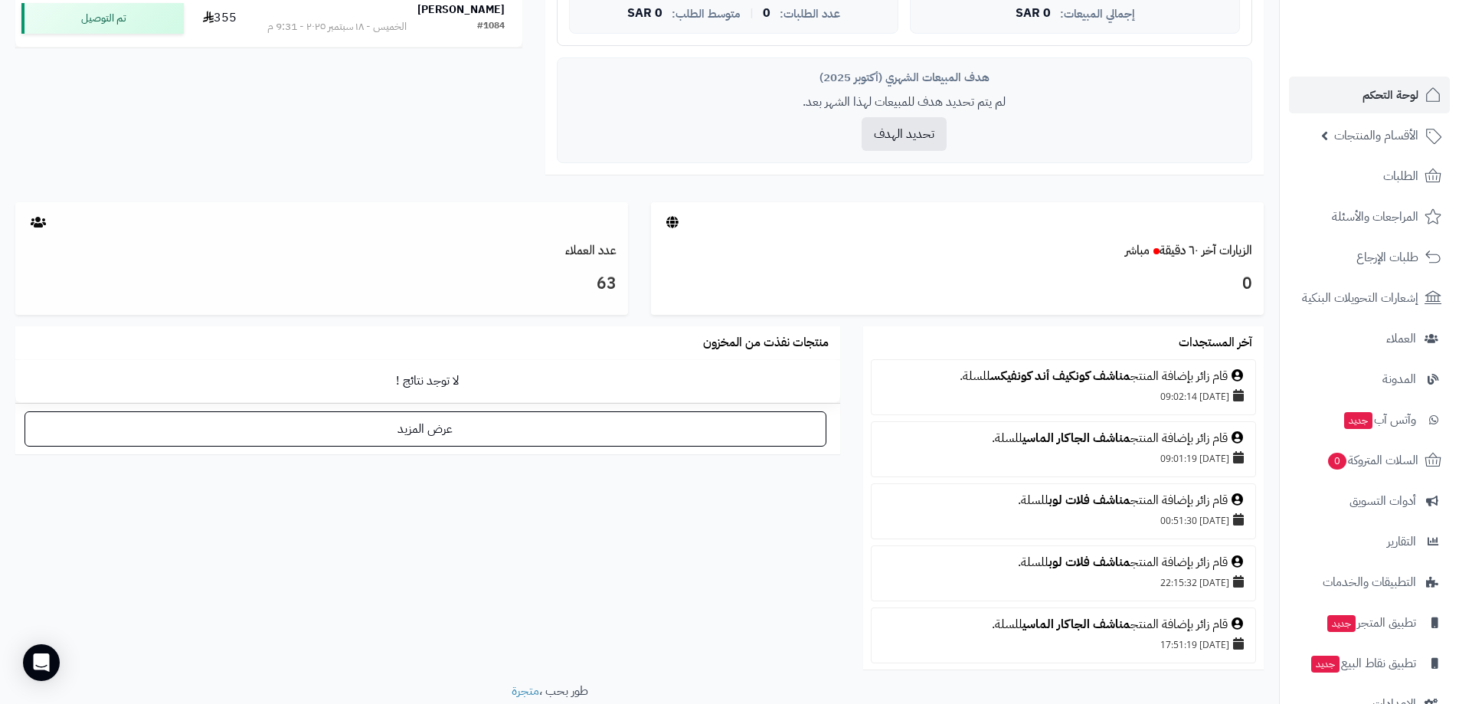
scroll to position [536, 0]
